Goal: Navigation & Orientation: Find specific page/section

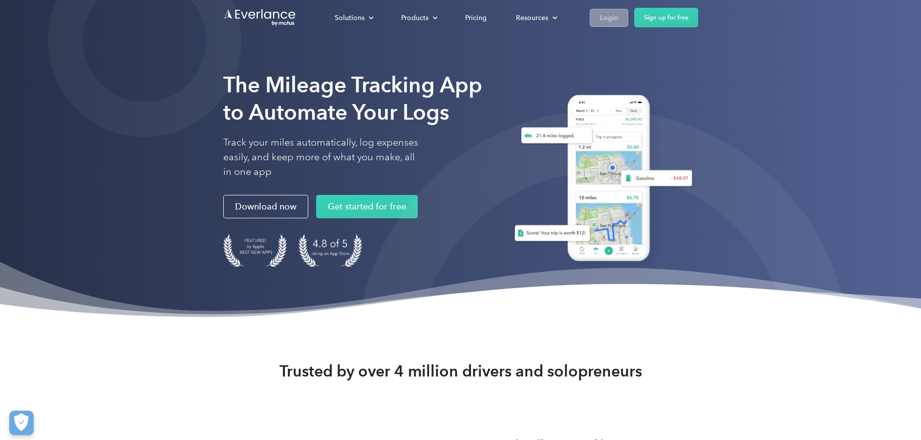
click at [609, 17] on div "Login" at bounding box center [609, 18] width 18 height 12
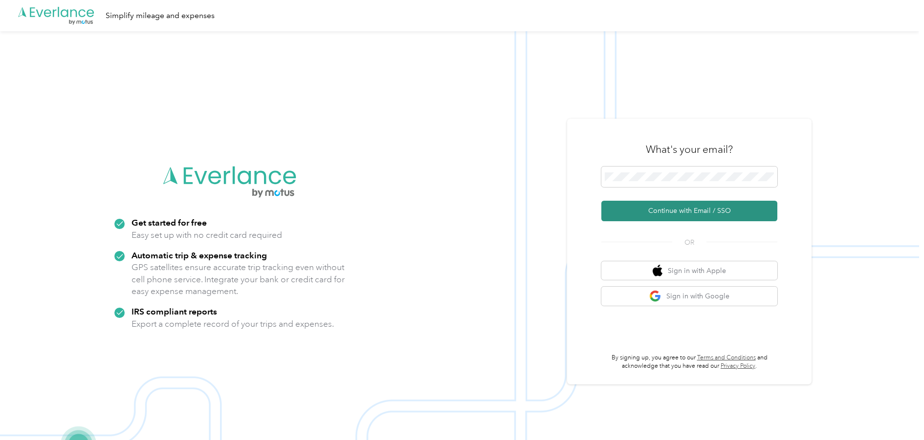
click at [705, 209] on button "Continue with Email / SSO" at bounding box center [689, 211] width 176 height 21
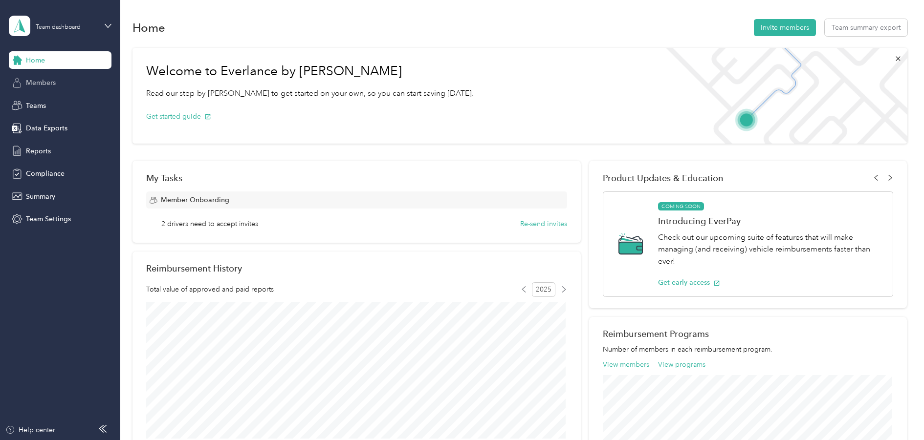
click at [41, 85] on span "Members" at bounding box center [41, 83] width 30 height 10
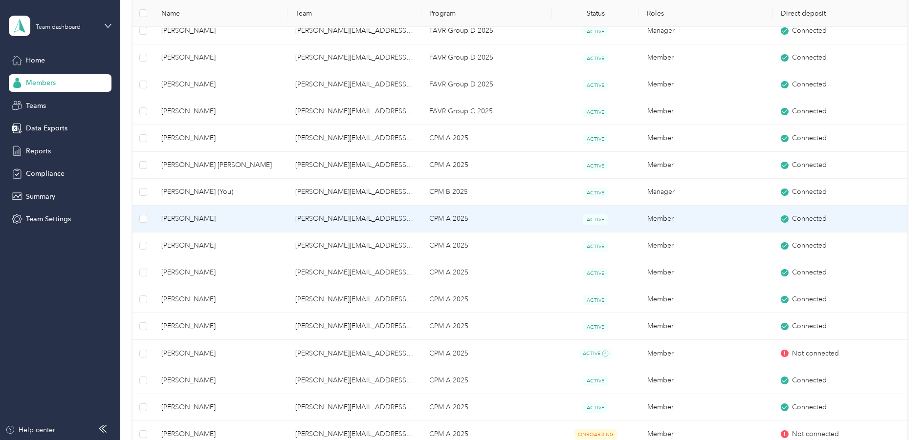
scroll to position [49, 0]
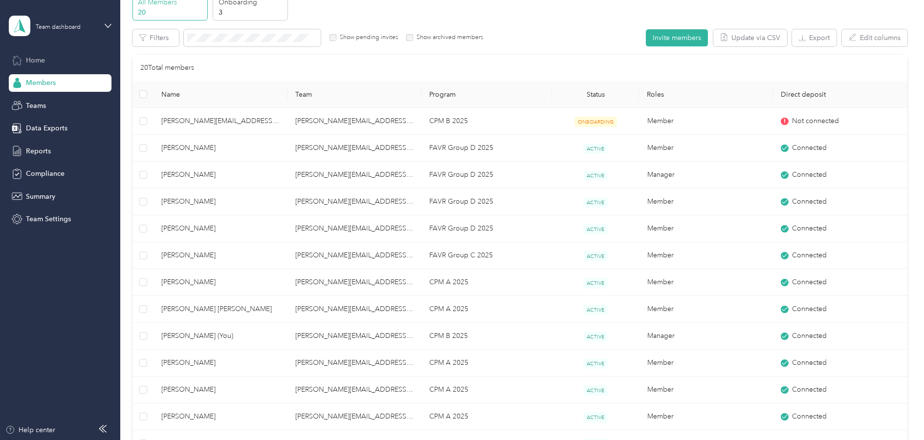
click at [45, 57] on span "Home" at bounding box center [35, 60] width 19 height 10
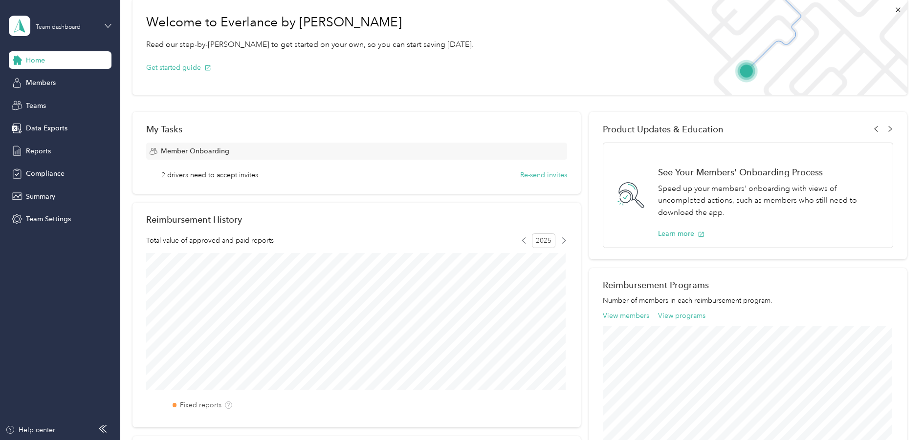
click at [109, 23] on icon at bounding box center [108, 25] width 7 height 7
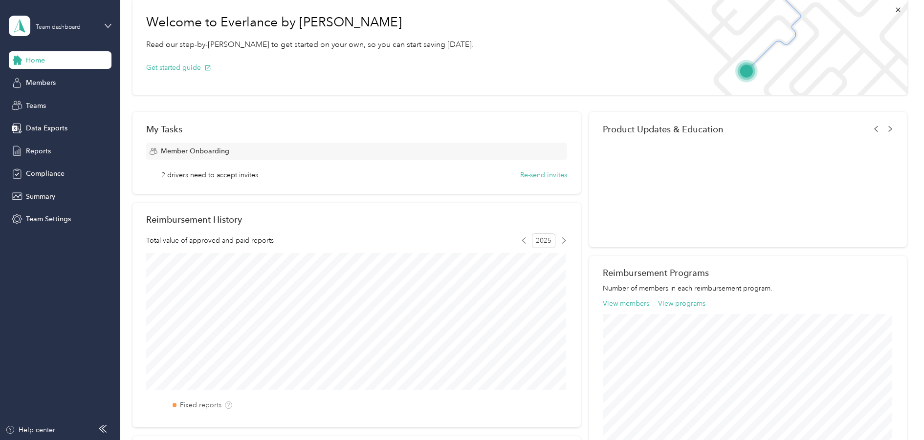
click at [66, 108] on div "Personal dashboard" at bounding box center [167, 102] width 303 height 17
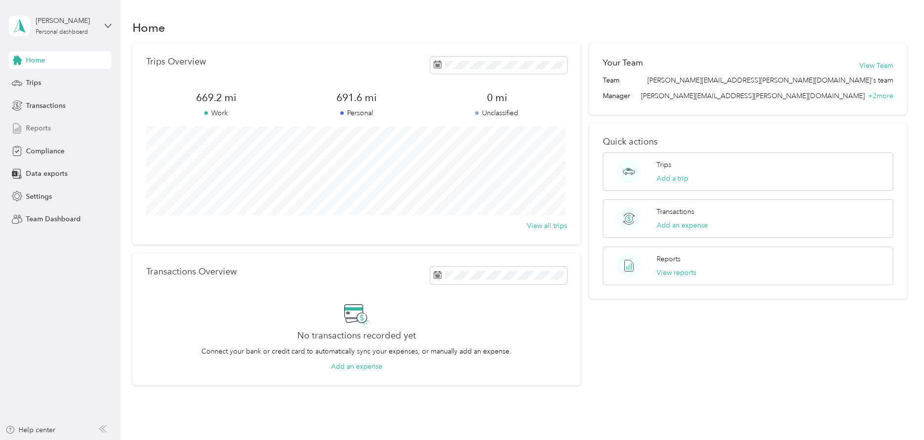
click at [38, 131] on span "Reports" at bounding box center [38, 128] width 25 height 10
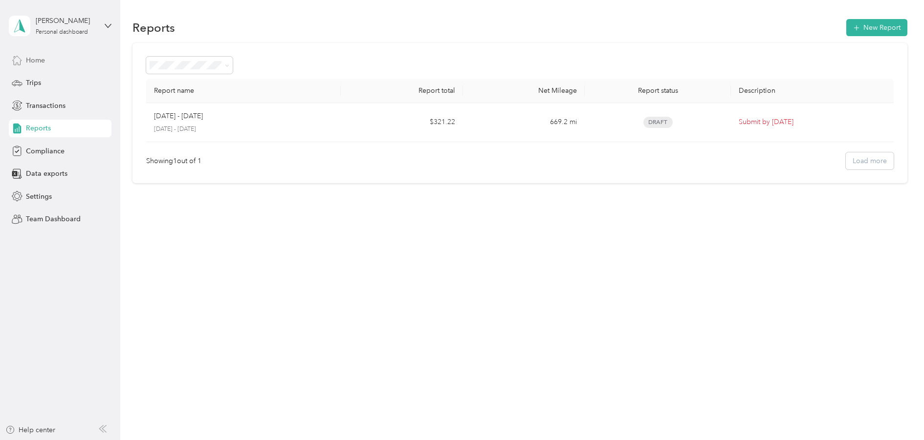
click at [29, 56] on span "Home" at bounding box center [35, 60] width 19 height 10
